Goal: Transaction & Acquisition: Purchase product/service

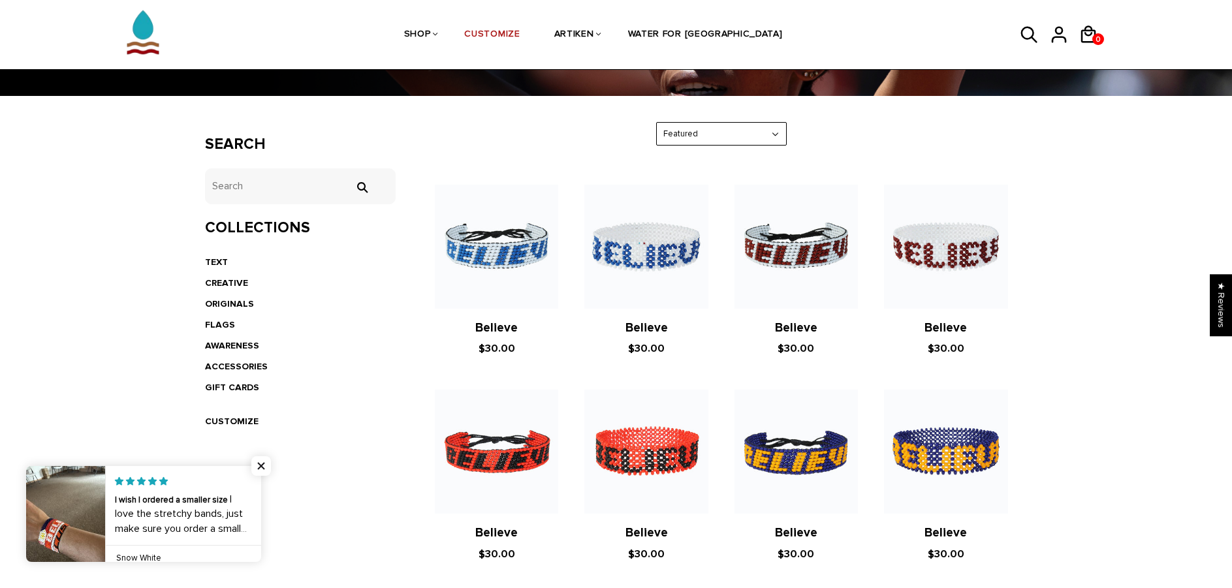
scroll to position [196, 0]
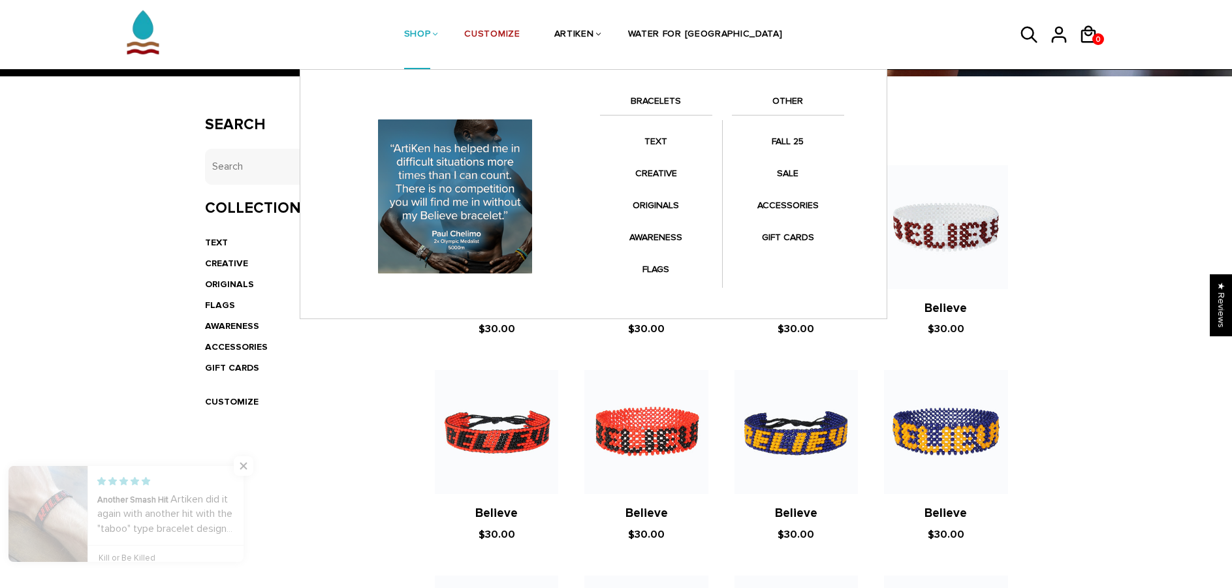
click at [797, 97] on link "OTHER" at bounding box center [788, 104] width 112 height 22
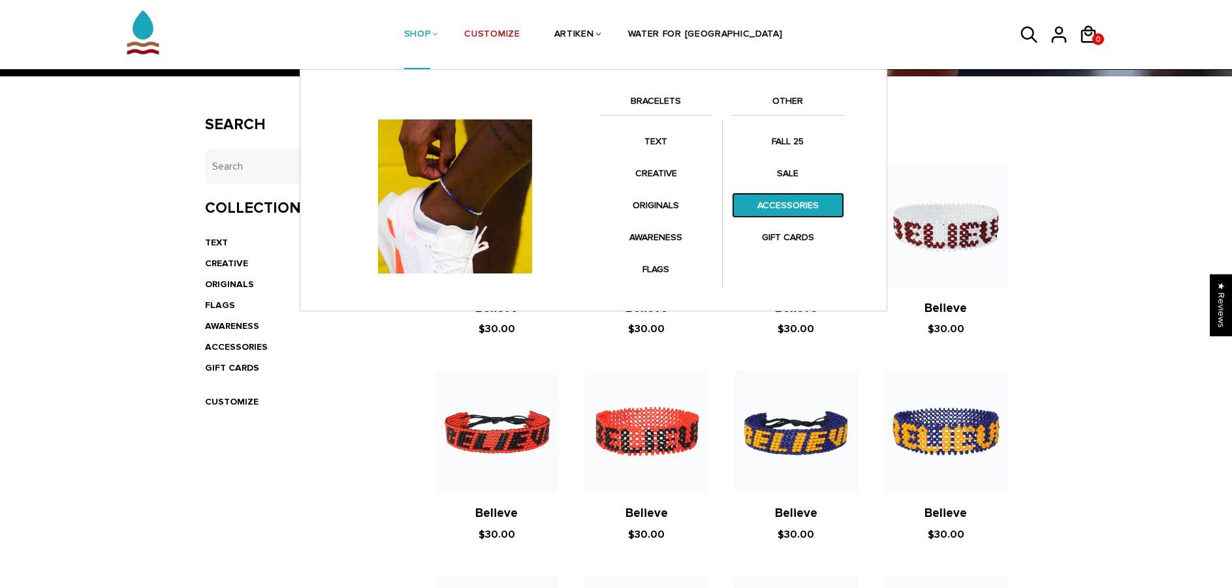
click at [791, 202] on link "ACCESSORIES" at bounding box center [788, 205] width 112 height 25
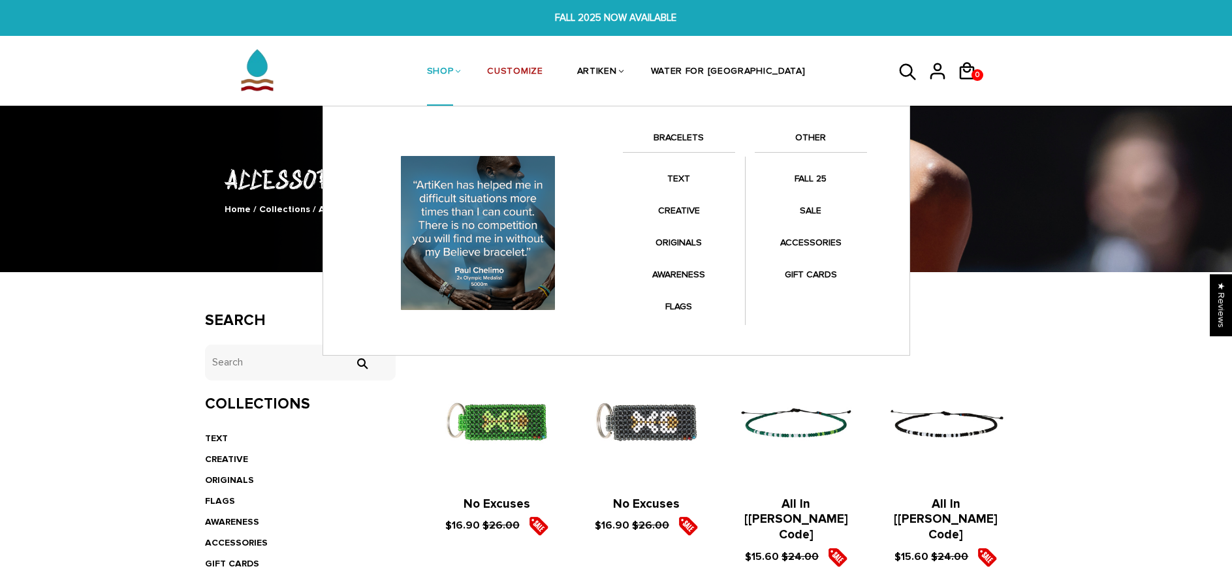
click at [692, 134] on link "BRACELETS" at bounding box center [679, 141] width 112 height 22
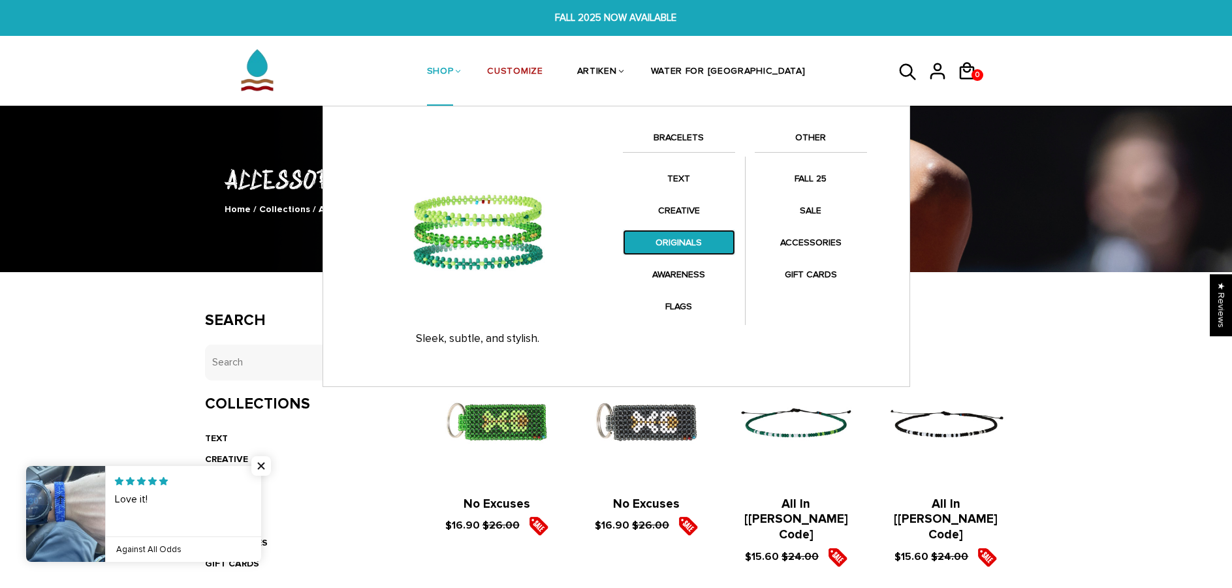
click at [682, 238] on link "ORIGINALS" at bounding box center [679, 242] width 112 height 25
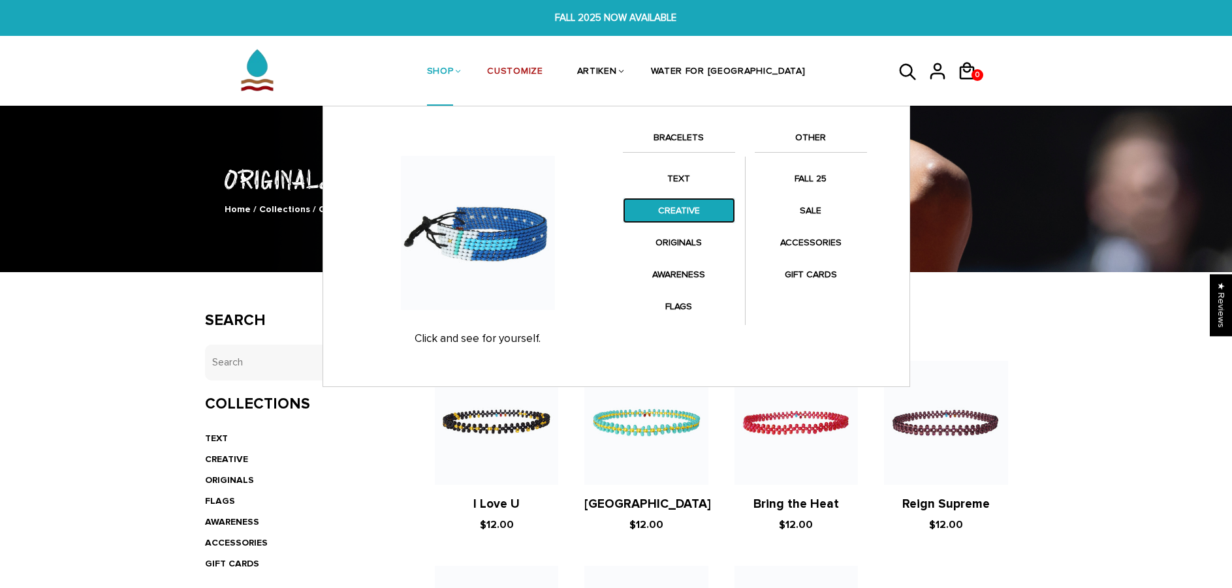
click at [707, 202] on link "CREATIVE" at bounding box center [679, 210] width 112 height 25
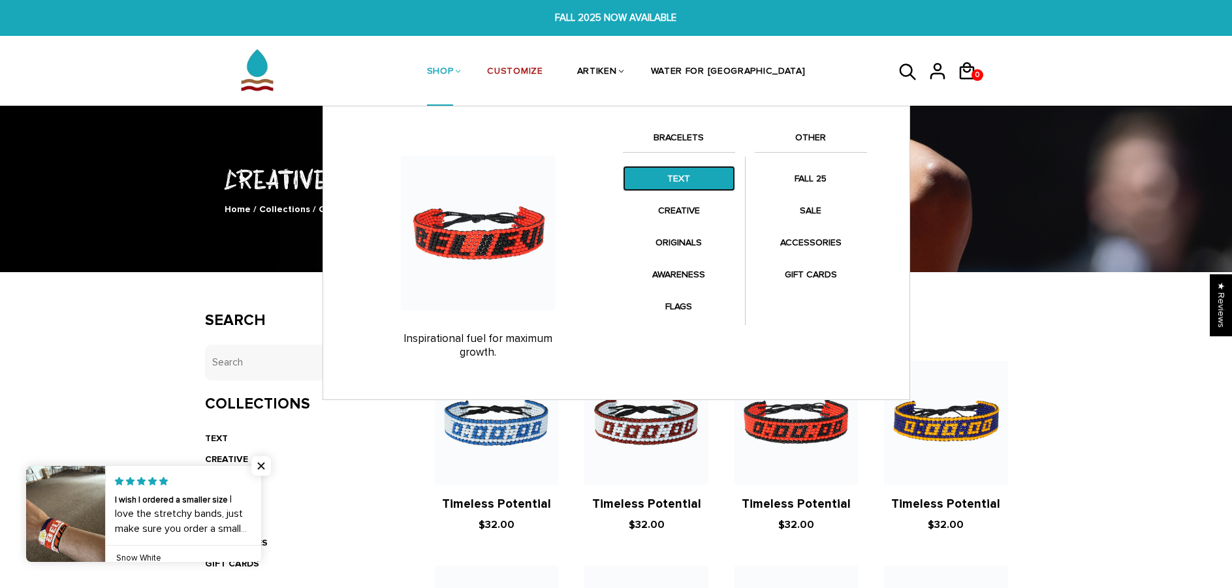
click at [668, 174] on link "TEXT" at bounding box center [679, 178] width 112 height 25
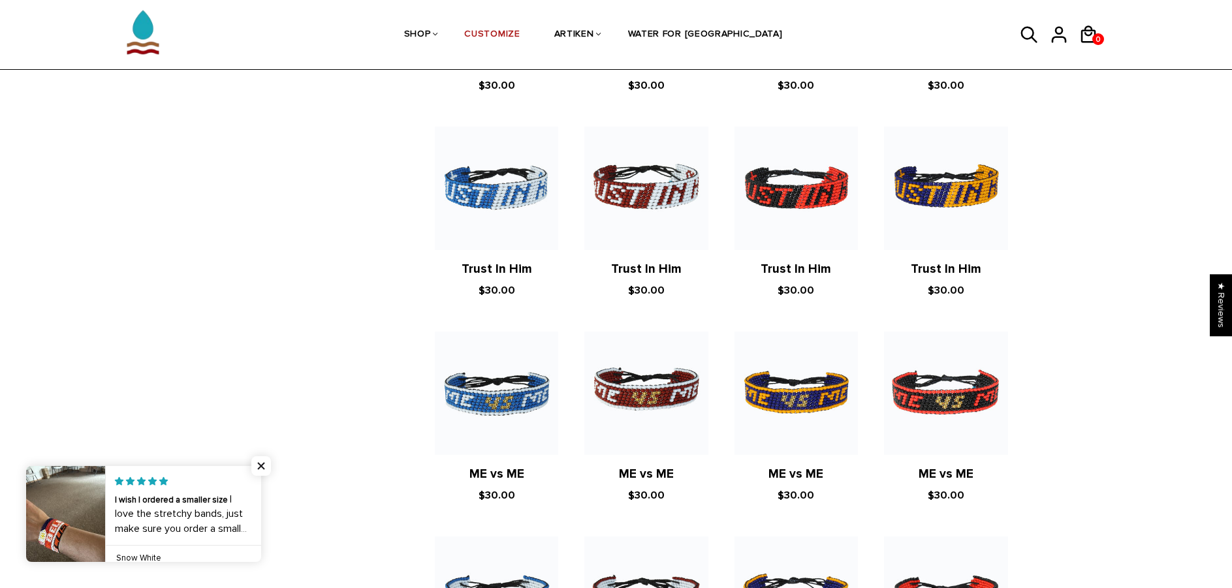
scroll to position [522, 0]
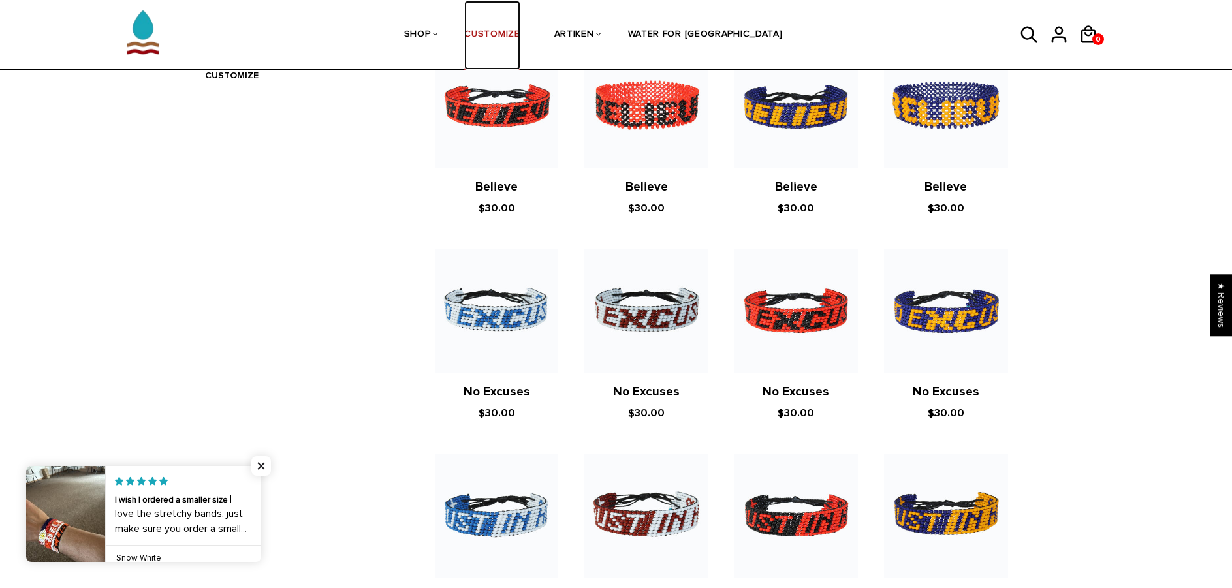
click at [518, 32] on link "CUSTOMIZE" at bounding box center [491, 35] width 55 height 69
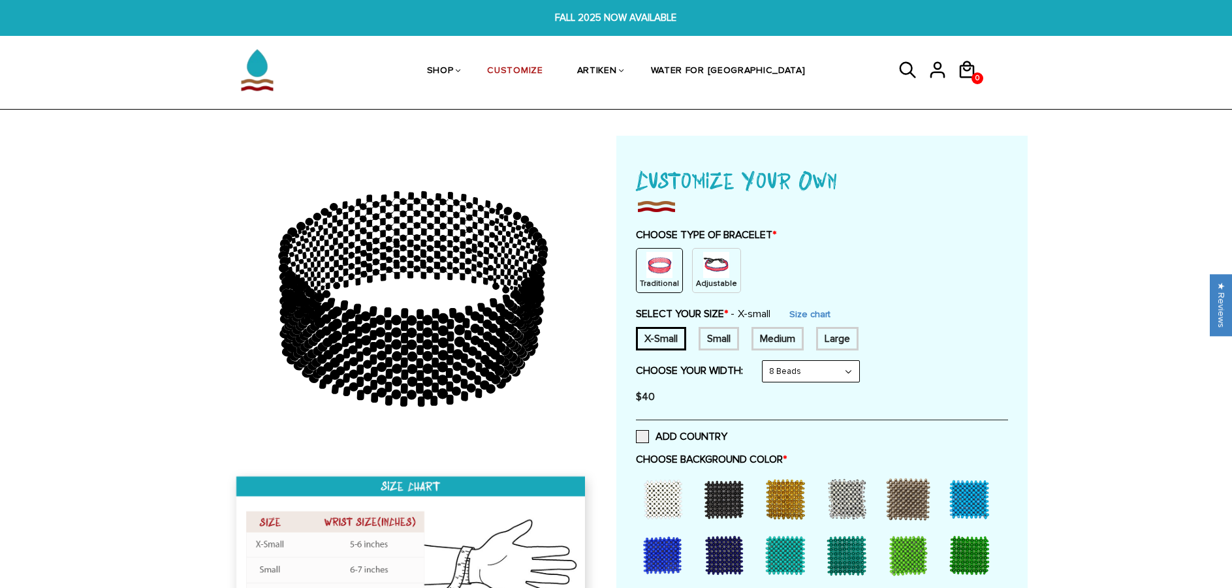
click at [721, 269] on img at bounding box center [716, 265] width 26 height 26
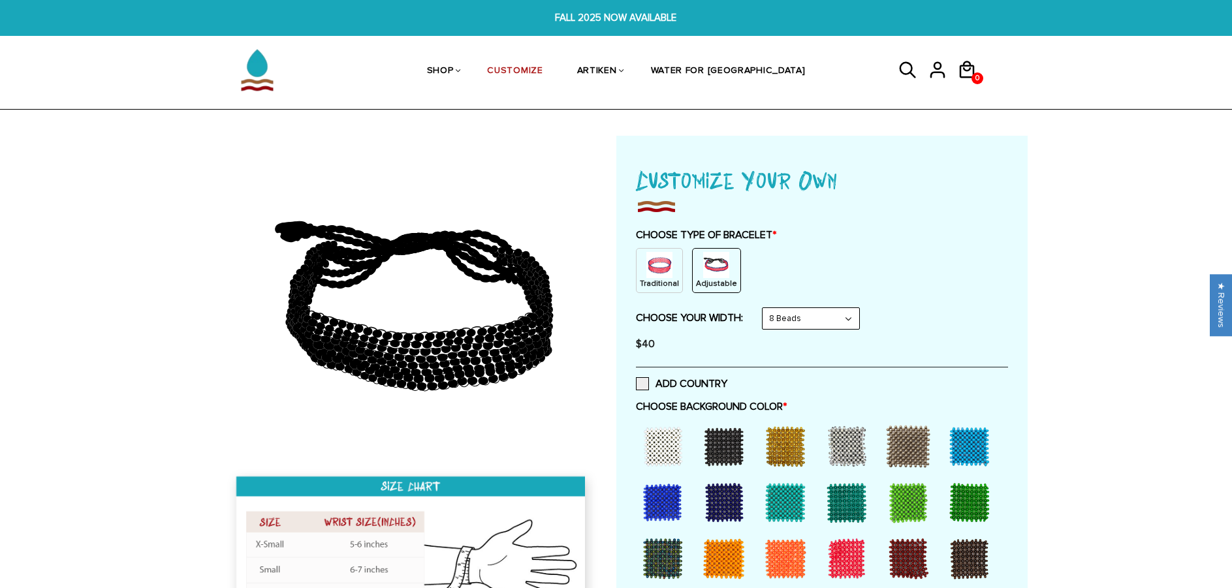
click at [842, 318] on select "8 Beads 6 Beads 10 Beads" at bounding box center [811, 318] width 97 height 21
select select "6-beads"
click at [765, 308] on select "8 Beads 6 Beads 10 Beads" at bounding box center [811, 318] width 97 height 21
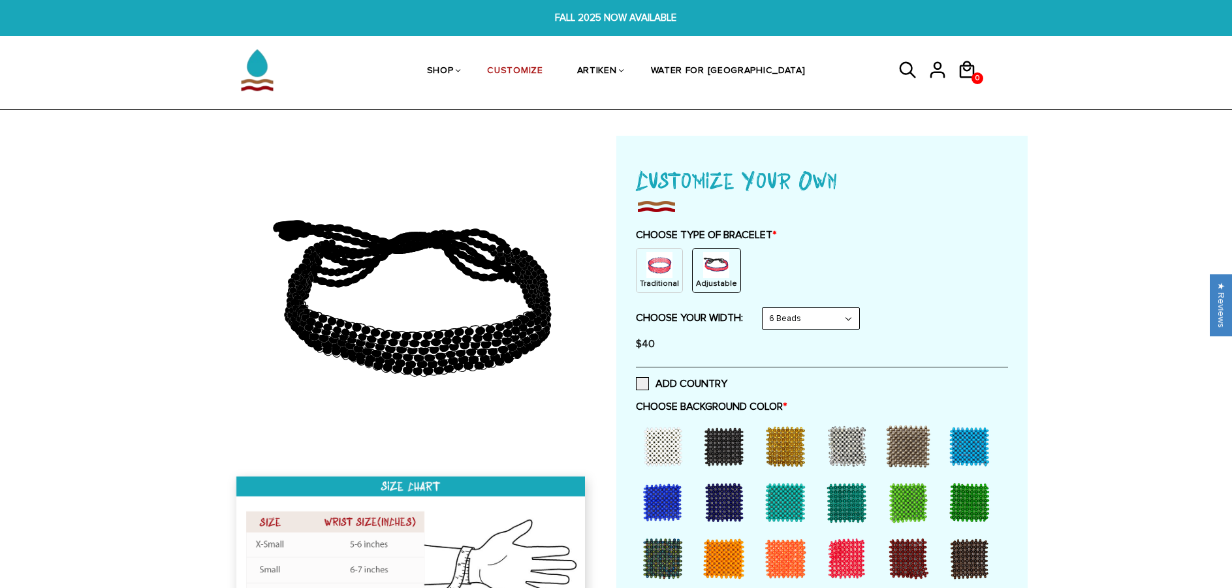
click at [656, 263] on img at bounding box center [659, 265] width 26 height 26
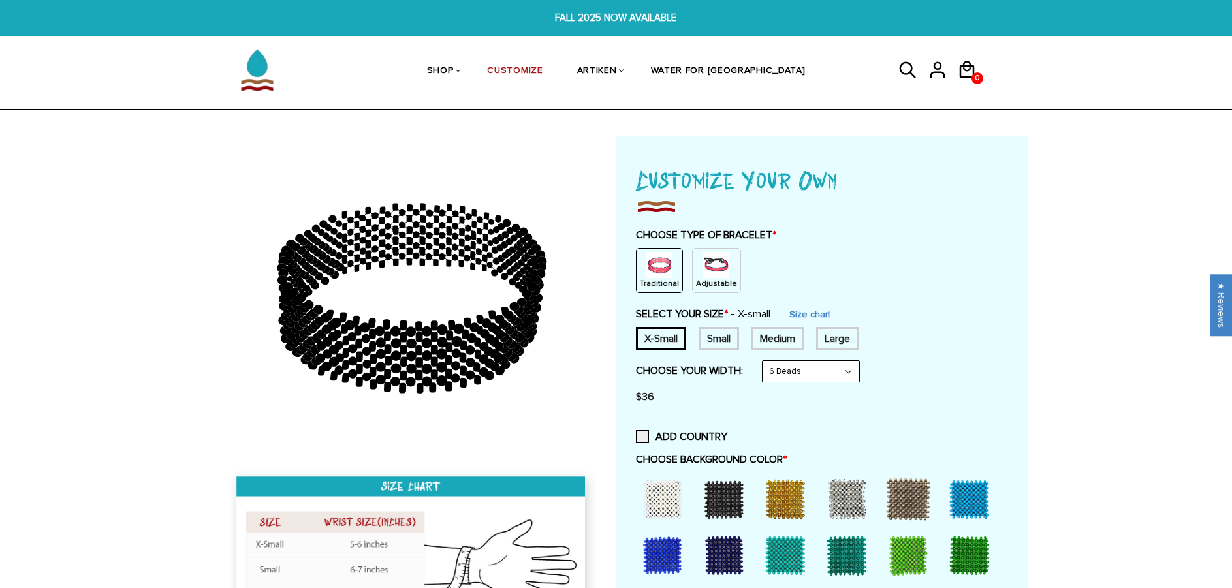
click at [814, 367] on select "8 Beads 6 Beads 10 Beads" at bounding box center [811, 371] width 97 height 21
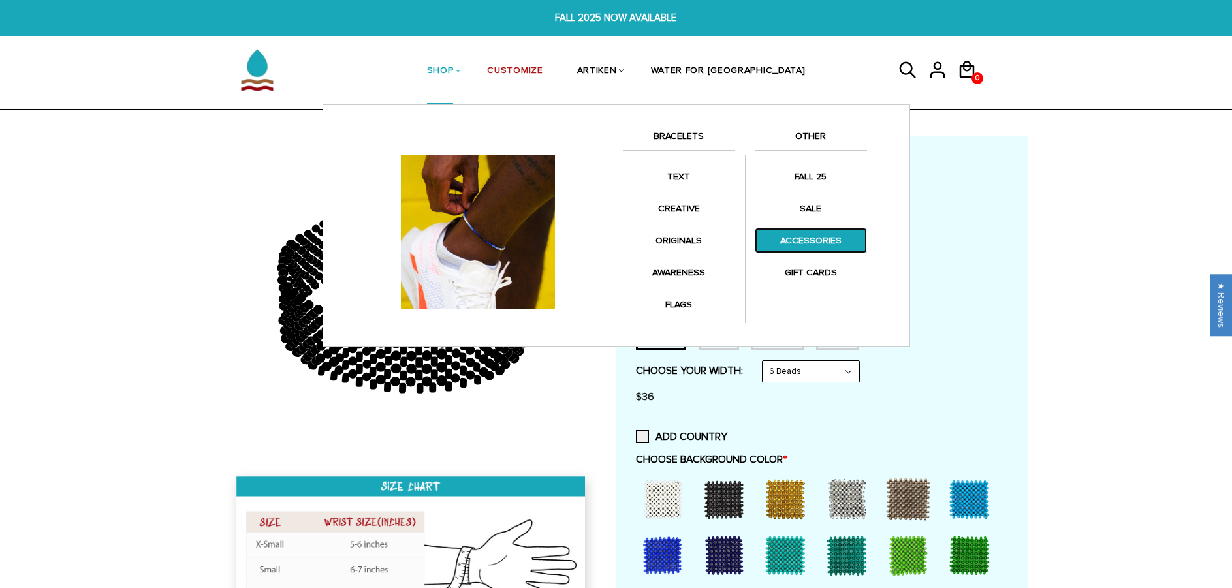
click at [823, 243] on link "ACCESSORIES" at bounding box center [811, 240] width 112 height 25
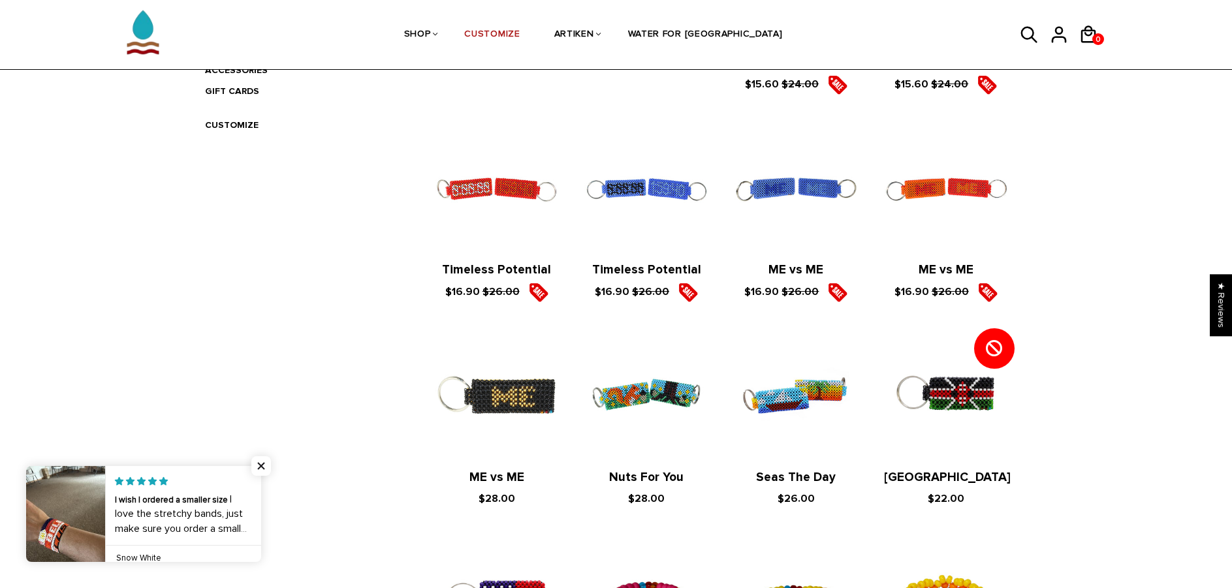
scroll to position [196, 0]
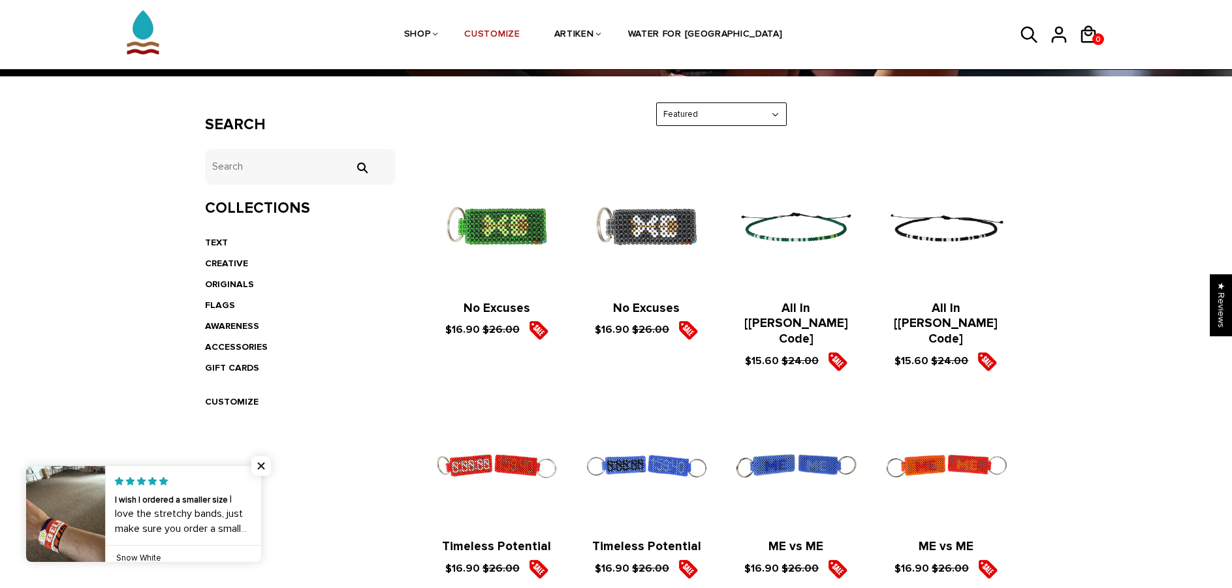
click at [828, 235] on figure at bounding box center [796, 226] width 123 height 123
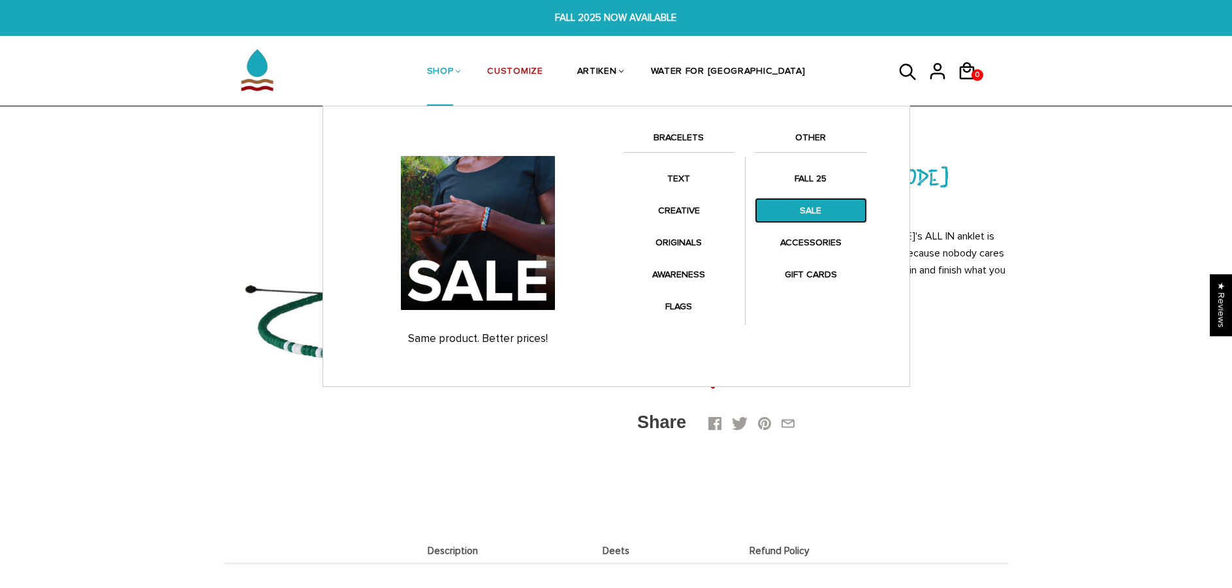
click at [812, 213] on link "SALE" at bounding box center [811, 210] width 112 height 25
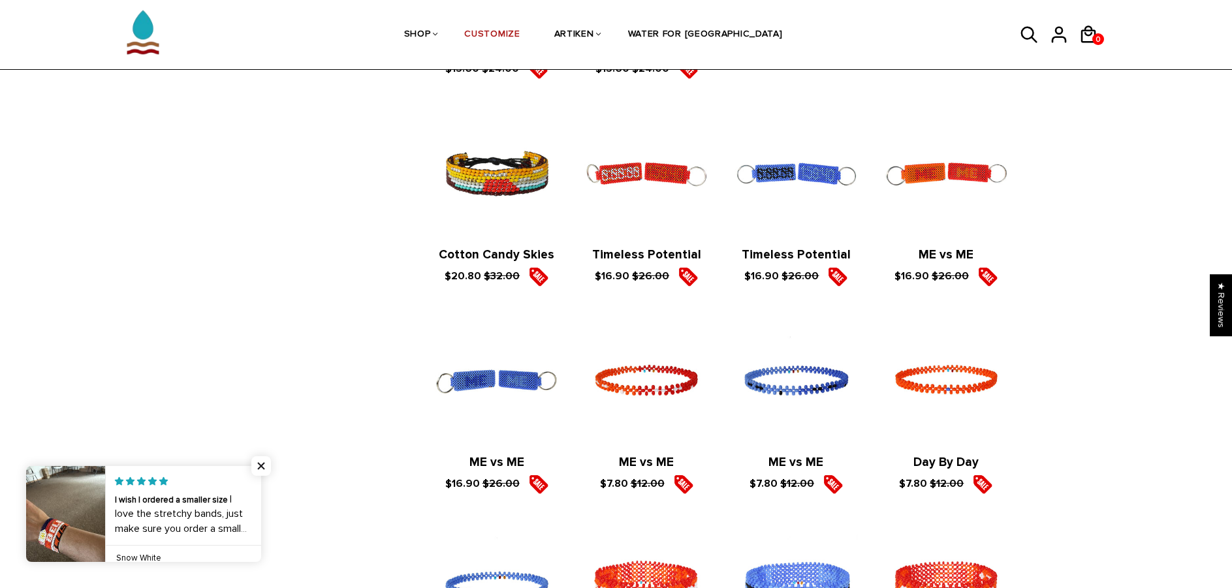
scroll to position [1763, 0]
